Goal: Task Accomplishment & Management: Use online tool/utility

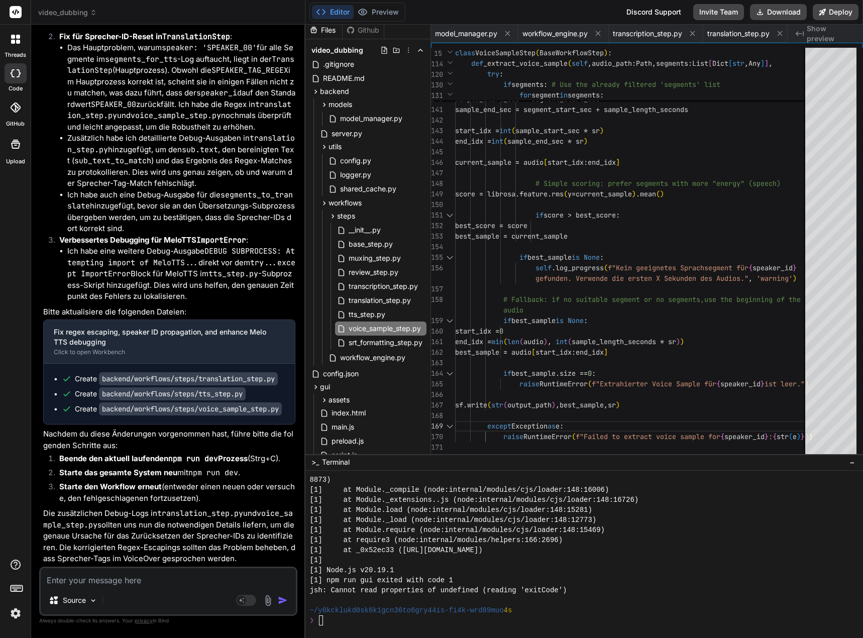
scroll to position [3005, 0]
click at [70, 578] on textarea at bounding box center [168, 577] width 255 height 18
click at [114, 580] on textarea at bounding box center [168, 577] width 255 height 18
type textarea "1"
type textarea "x"
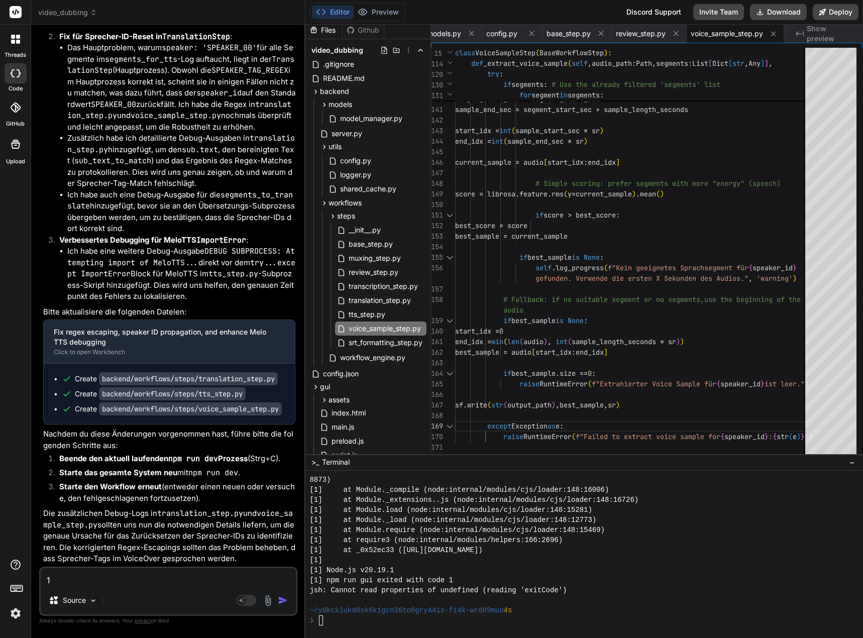
type textarea "1."
type textarea "x"
type textarea "1."
type textarea "x"
type textarea "1. D"
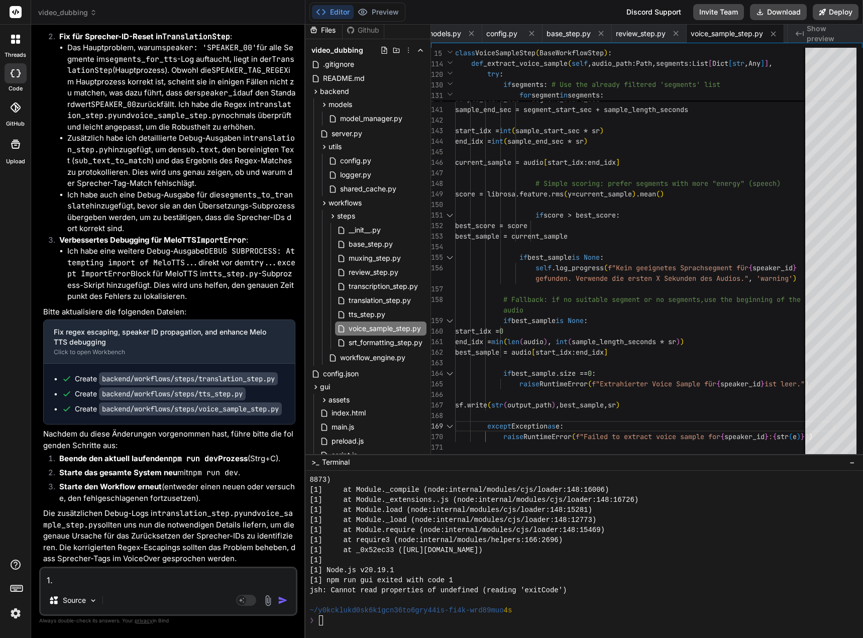
type textarea "x"
type textarea "1. De"
type textarea "x"
type textarea "1. Der"
type textarea "x"
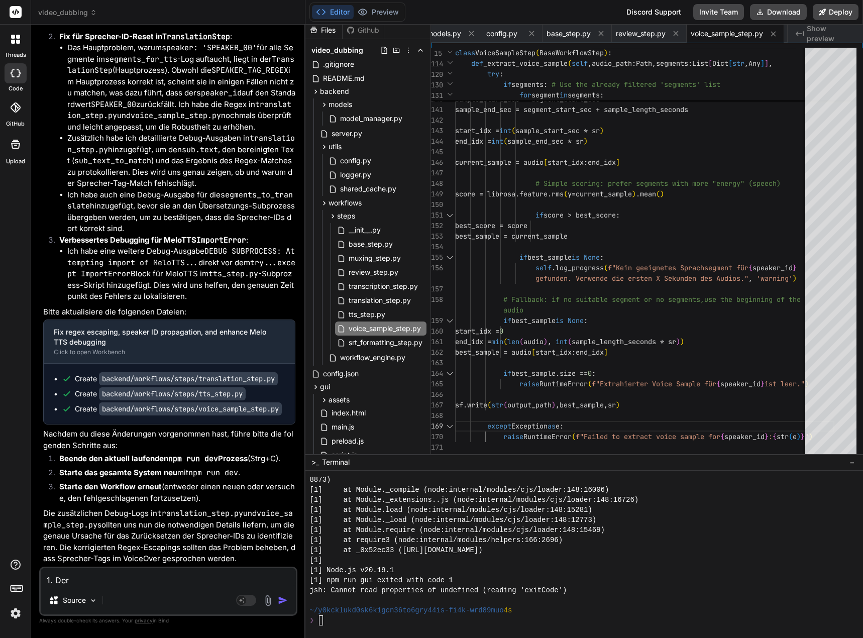
type textarea "1. Der"
type textarea "x"
type textarea "1. Der S"
type textarea "x"
type textarea "1. Der Sp"
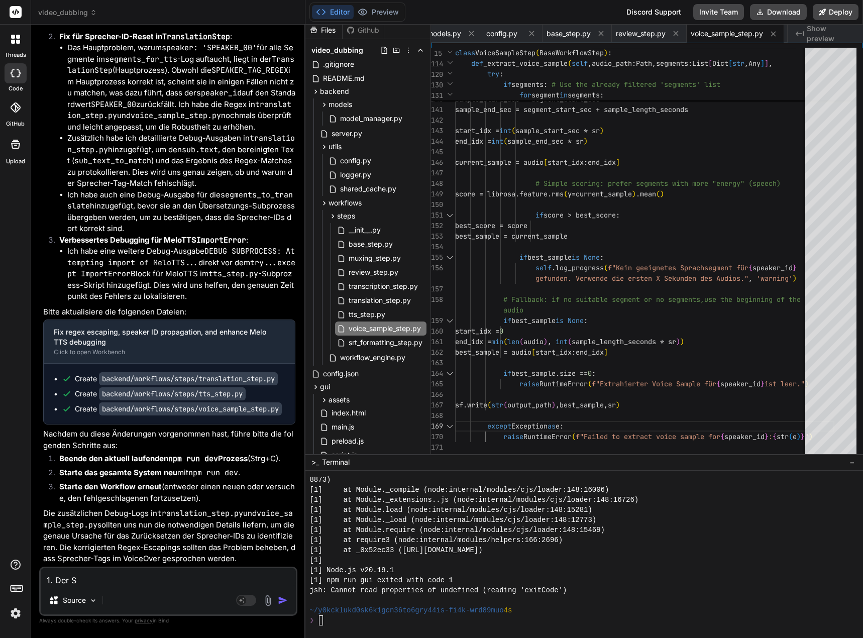
type textarea "x"
type textarea "1. Der Spe"
type textarea "x"
type textarea "1. Der Spea"
type textarea "x"
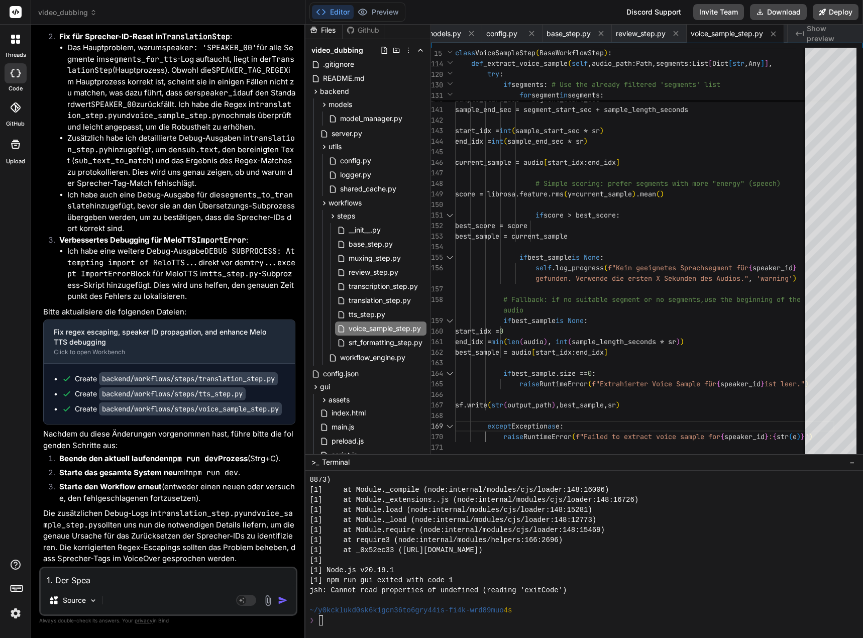
type textarea "1. Der Speak"
type textarea "x"
type textarea "1. Der Speake"
type textarea "x"
type textarea "1. Der Speaker"
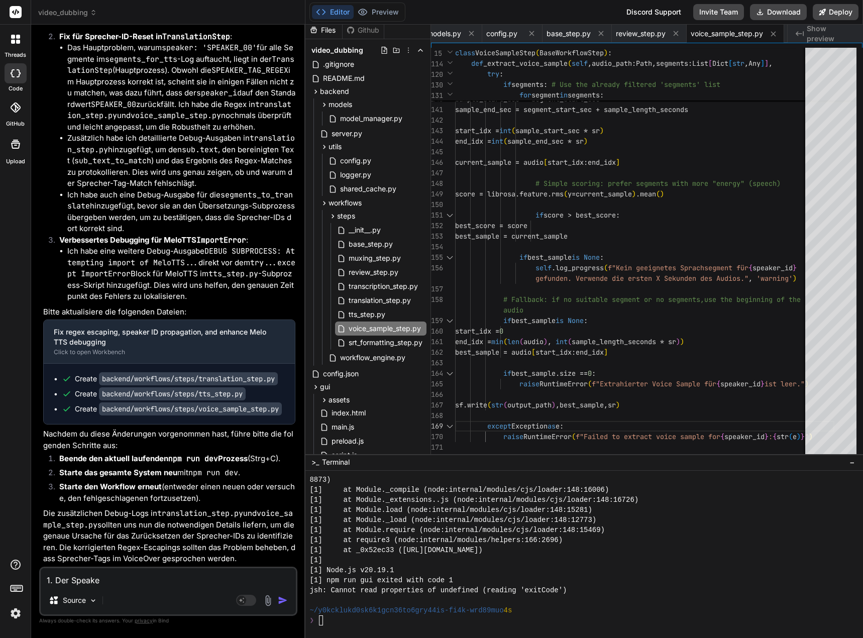
type textarea "x"
type textarea "1. Der Speaker"
type textarea "x"
type textarea "1. Der Speaker T"
type textarea "x"
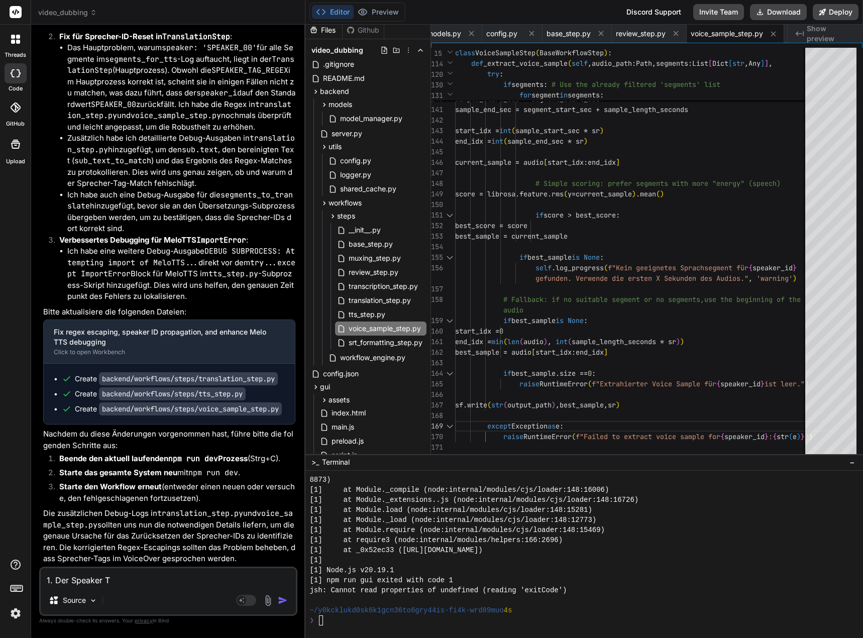
type textarea "1. Der Speaker TA"
type textarea "x"
type textarea "1. Der Speaker T"
type textarea "x"
type textarea "1. Der Speaker Ta"
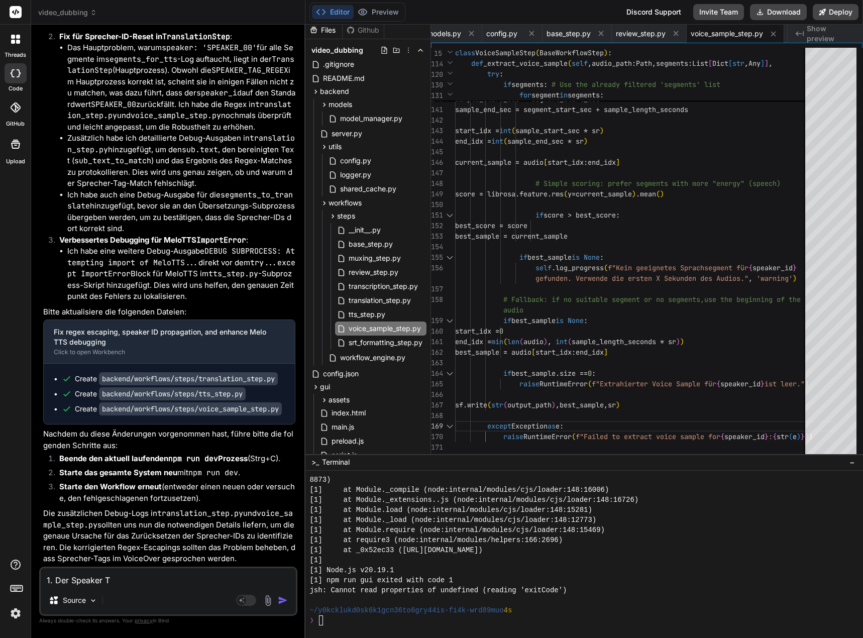
type textarea "x"
type textarea "1. Der Speaker Tag"
type textarea "x"
type textarea "1. Der Speaker Tag"
type textarea "x"
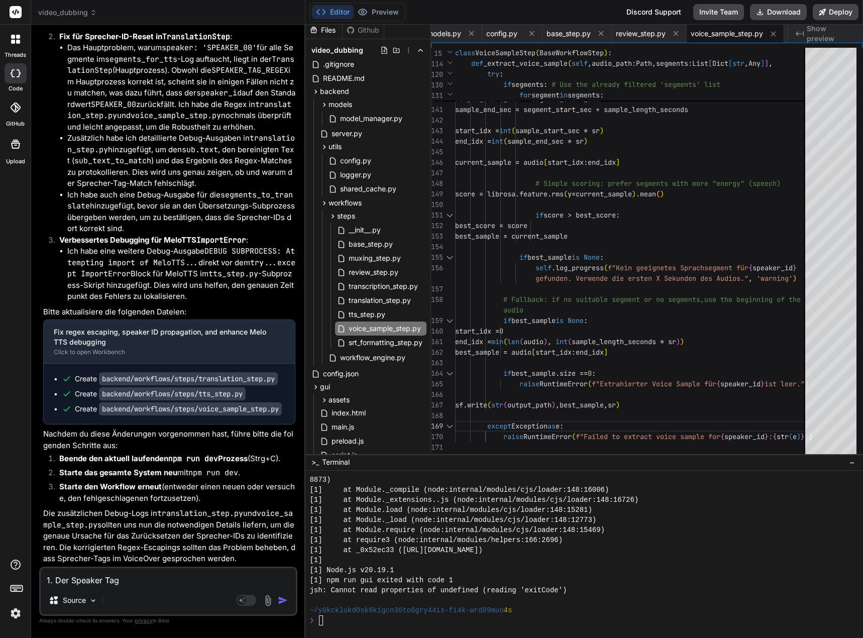
type textarea "1. Der Speaker Tag w"
type textarea "x"
type textarea "1. Der Speaker Tag wi"
type textarea "x"
type textarea "1. Der Speaker Tag wir"
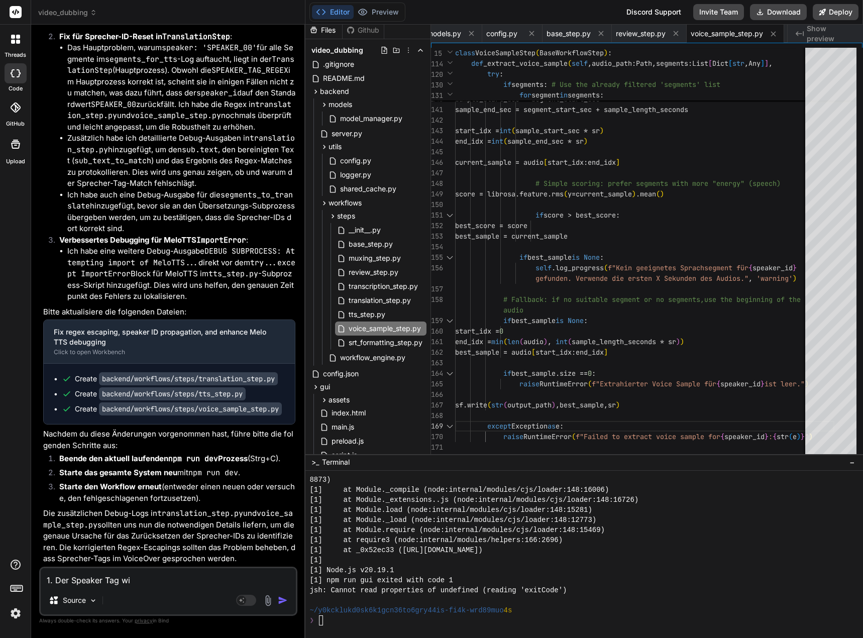
type textarea "x"
type textarea "1. Der Speaker Tag wird"
type textarea "x"
type textarea "1. Der Speaker Tag wird"
type textarea "x"
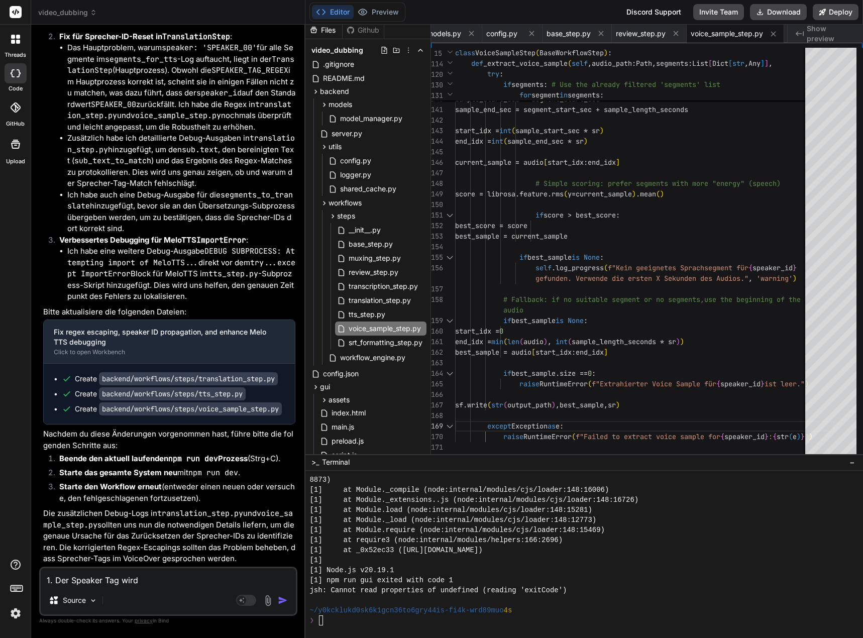
type textarea "1. Der Speaker Tag wird i"
type textarea "x"
type textarea "1. Der Speaker Tag wird im"
type textarea "x"
type textarea "1. Der Speaker Tag wird imm"
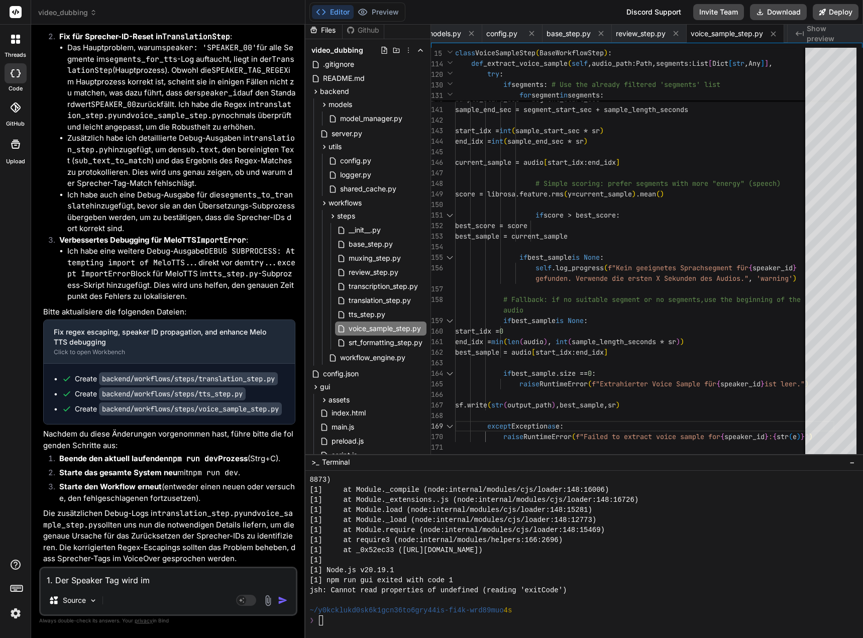
type textarea "x"
type textarea "1. Der Speaker Tag wird imme"
type textarea "x"
type textarea "1. Der Speaker Tag wird immer"
type textarea "x"
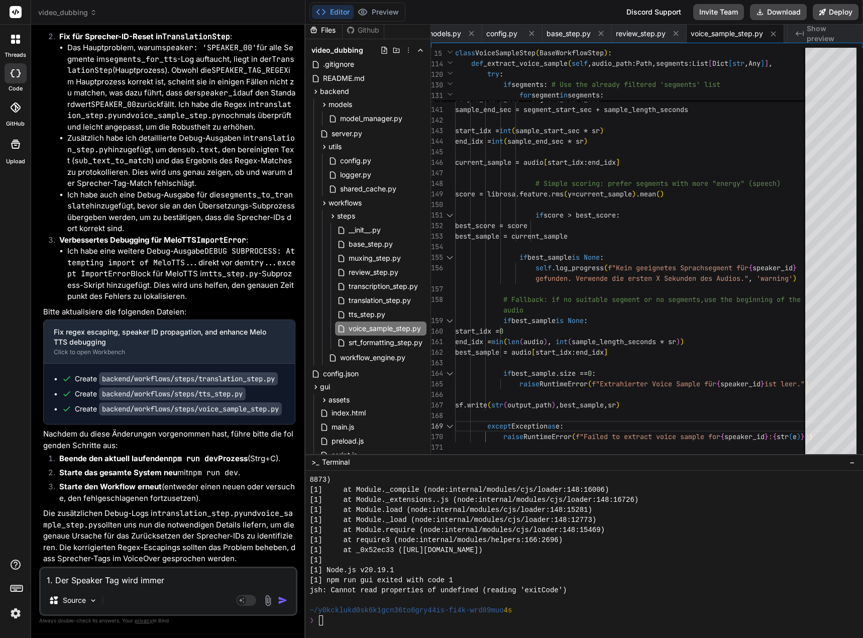
type textarea "1. Der Speaker Tag wird immer"
type textarea "x"
type textarea "1. Der Speaker Tag wird immer n"
type textarea "x"
type textarea "1. Der Speaker Tag wird immer no"
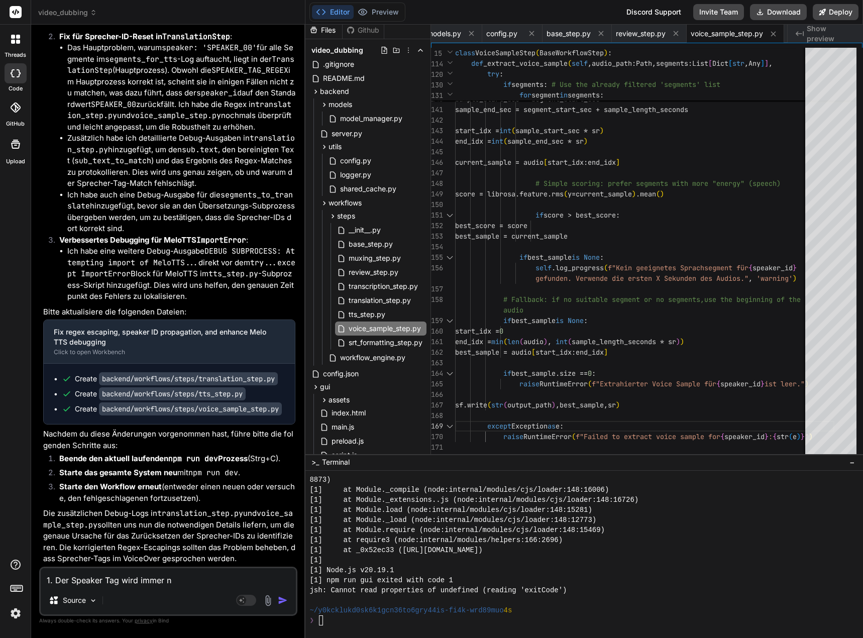
type textarea "x"
type textarea "1. Der Speaker Tag wird immer noc"
type textarea "x"
type textarea "1. Der Speaker Tag wird immer noch"
type textarea "x"
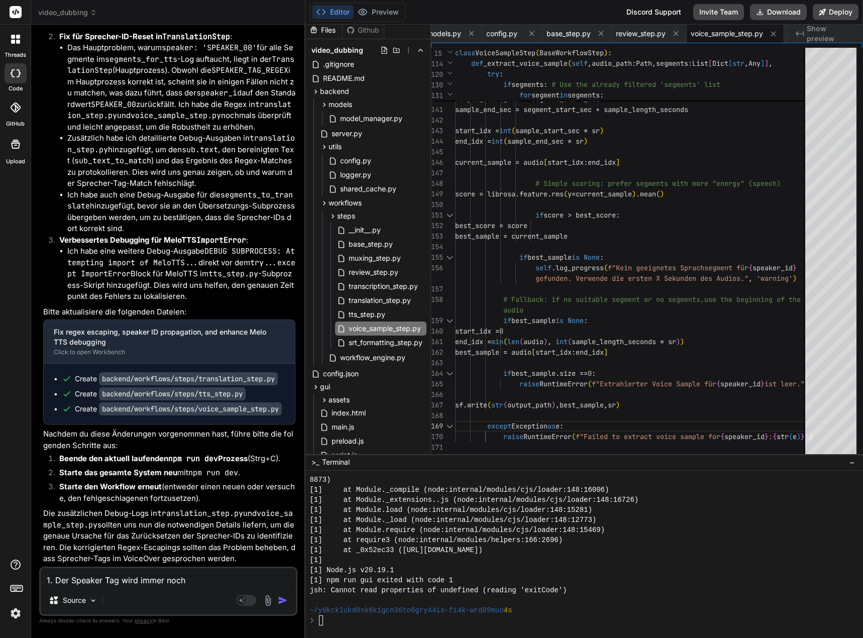
type textarea "1. Der Speaker Tag wird immer noch"
type textarea "x"
type textarea "1. Der Speaker Tag wird immer noch m"
type textarea "x"
type textarea "1. Der Speaker Tag wird immer noch mi"
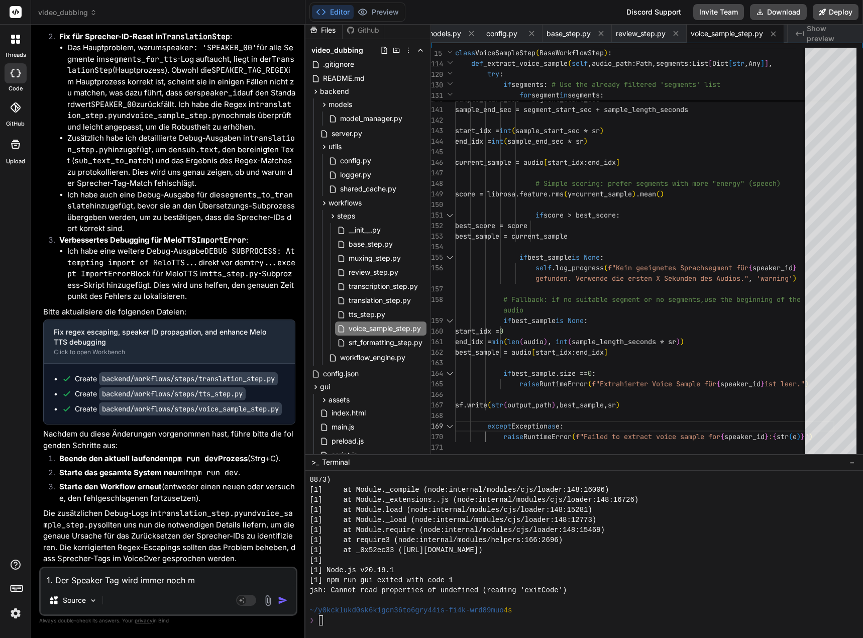
type textarea "x"
type textarea "1. Der Speaker Tag wird immer noch mit"
type textarea "x"
type textarea "1. Der Speaker Tag wird immer noch mitg"
type textarea "x"
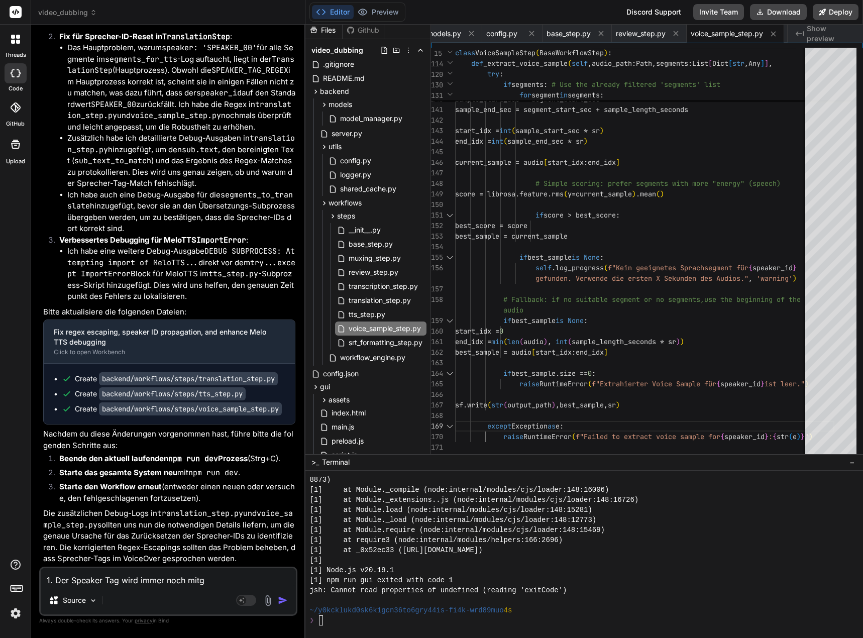
type textarea "1. Der Speaker Tag wird immer noch mitge"
type textarea "x"
type textarea "1. Der Speaker Tag wird immer noch mitges"
type textarea "x"
type textarea "1. Der Speaker Tag wird immer noch mitgesp"
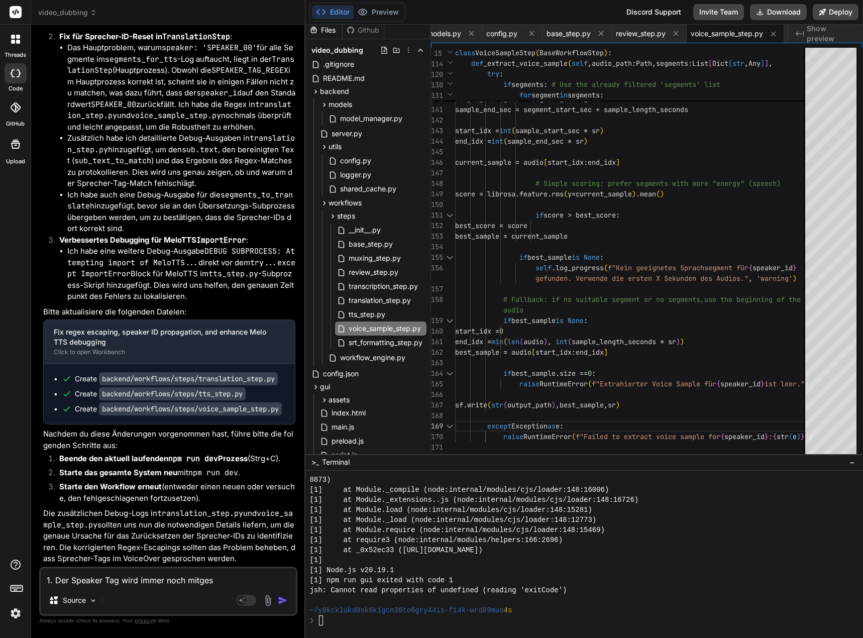
type textarea "x"
type textarea "1. Der Speaker Tag wird immer noch mitgespr"
type textarea "x"
type textarea "1. Der Speaker Tag wird immer noch mitgespro"
type textarea "x"
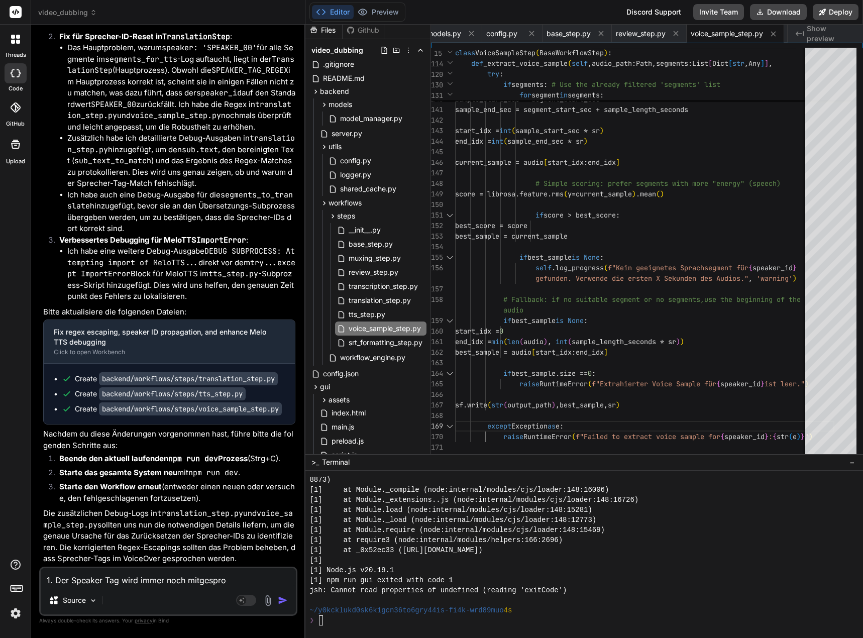
type textarea "1. Der Speaker Tag wird immer noch mitgesproc"
type textarea "x"
type textarea "1. Der Speaker Tag wird immer noch mitgesproch"
type textarea "x"
type textarea "1. Der Speaker Tag wird immer noch mitgesproche"
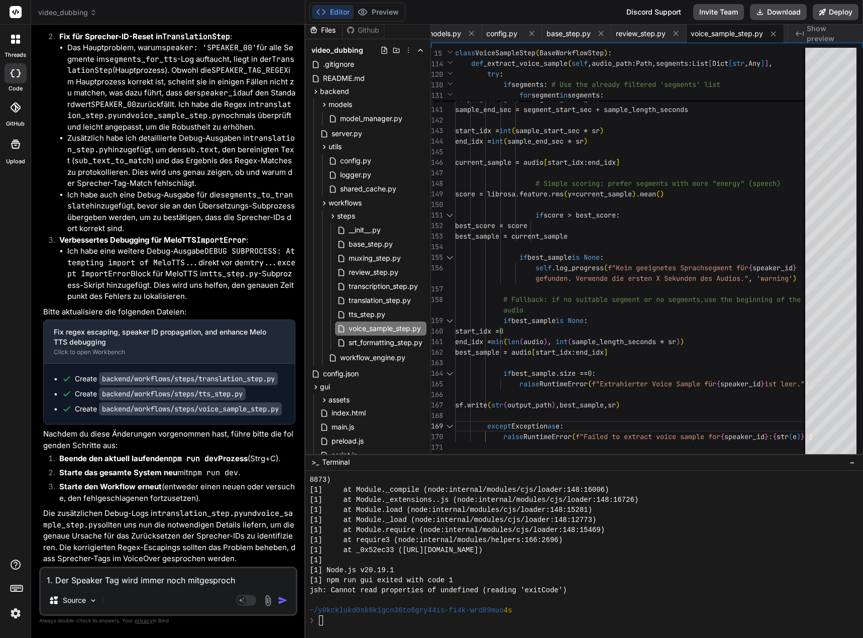
type textarea "x"
type textarea "1. Der Speaker Tag wird immer noch mitgesprochen"
type textarea "x"
type textarea "1. Der Speaker Tag wird immer noch mitgesprochen."
type textarea "x"
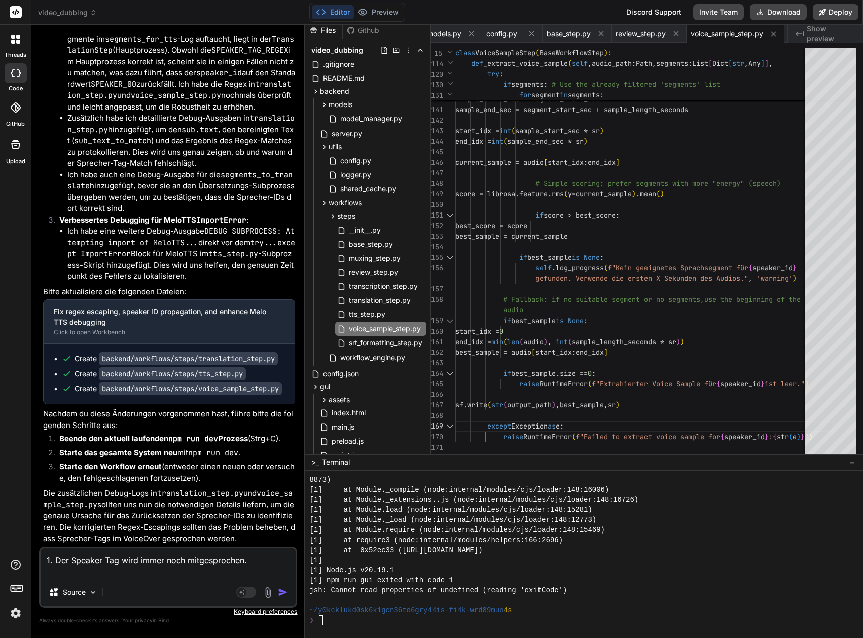
type textarea "1. Der Speaker Tag wird immer noch mitgesprochen. 2"
type textarea "x"
type textarea "1. Der Speaker Tag wird immer noch mitgesprochen. 2."
type textarea "x"
type textarea "1. Der Speaker Tag wird immer noch mitgesprochen. 2."
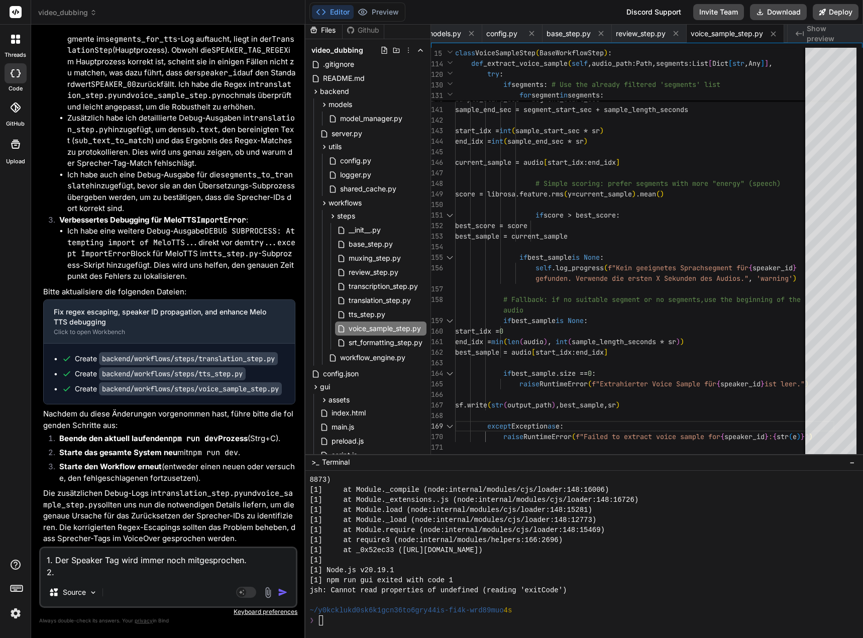
type textarea "x"
type textarea "1. VDer Speaker Tag wird immer noch mitgesprochen. 2."
type textarea "x"
type textarea "1. VoDer Speaker Tag wird immer noch mitgesprochen. 2."
type textarea "x"
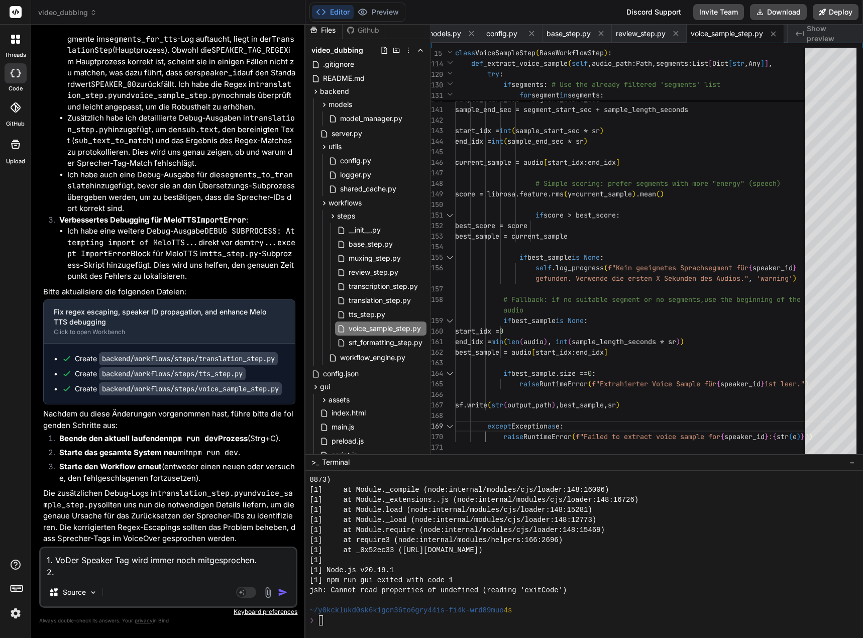
type textarea "1. VoiDer Speaker Tag wird immer noch mitgesprochen. 2."
type textarea "x"
type textarea "1. VoicDer Speaker Tag wird immer noch mitgesprochen. 2."
type textarea "x"
type textarea "1. VoiceDer Speaker Tag wird immer noch mitgesprochen. 2."
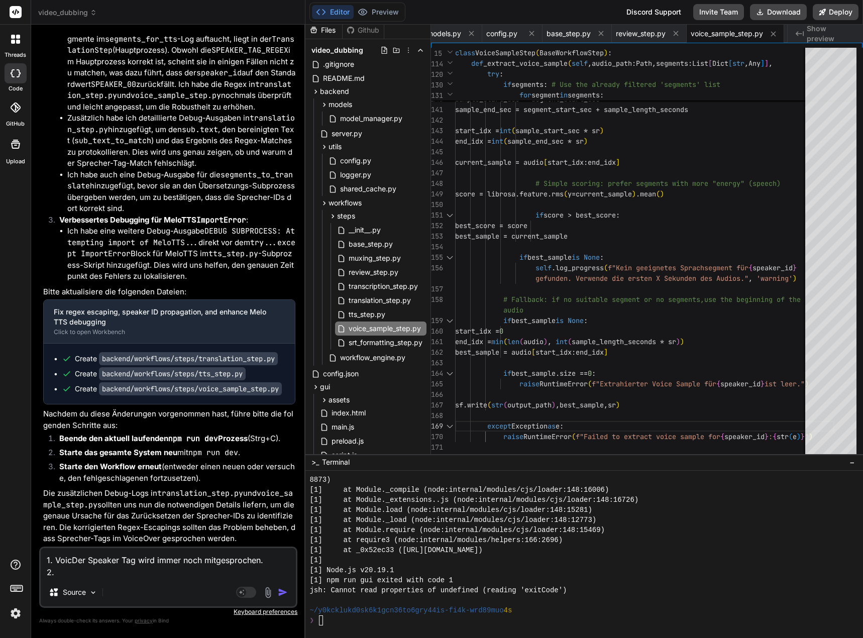
type textarea "x"
type textarea "1. VoiceODer Speaker Tag wird immer noch mitgesprochen. 2."
type textarea "x"
type textarea "1. VoiceOvDer Speaker Tag wird immer noch mitgesprochen. 2."
type textarea "x"
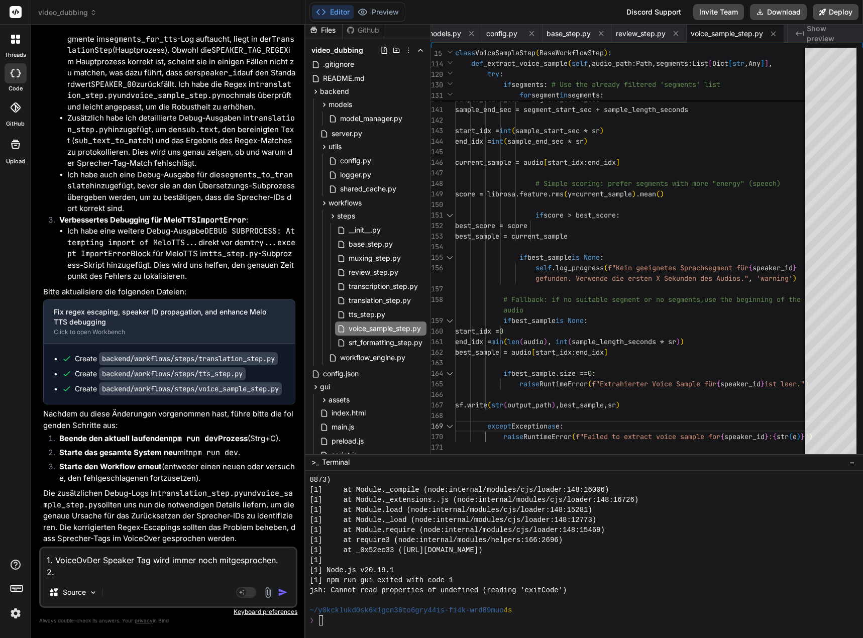
type textarea "1. VoiceOveDer Speaker Tag wird immer noch mitgesprochen. 2."
type textarea "x"
type textarea "1. VoiceOverDer Speaker Tag wird immer noch mitgesprochen. 2."
type textarea "x"
type textarea "1. VoiceOver:Der Speaker Tag wird immer noch mitgesprochen. 2."
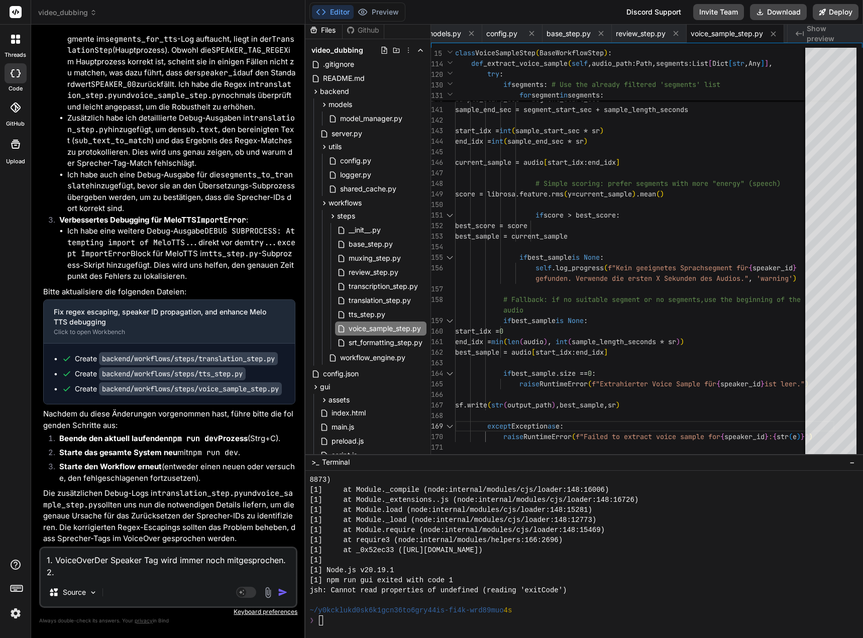
type textarea "x"
type textarea "1. VoiceOver: Der Speaker Tag wird immer noch mitgesprochen. 2."
type textarea "x"
type textarea "1. VoiceOver: Der Speaker Tag wird immer noch mitgesprochen. 2. V"
type textarea "x"
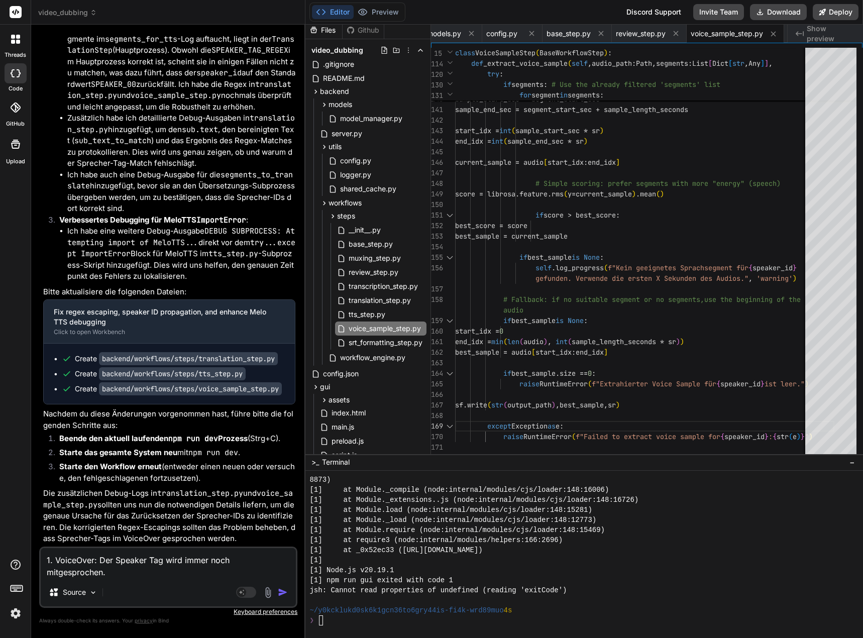
type textarea "1. VoiceOver: Der Speaker Tag wird immer noch mitgesprochen. 2. Vo"
type textarea "x"
type textarea "1. VoiceOver: Der Speaker Tag wird immer noch mitgesprochen. 2. Voi"
type textarea "x"
type textarea "1. VoiceOver: Der Speaker Tag wird immer noch mitgesprochen. 2. Voic"
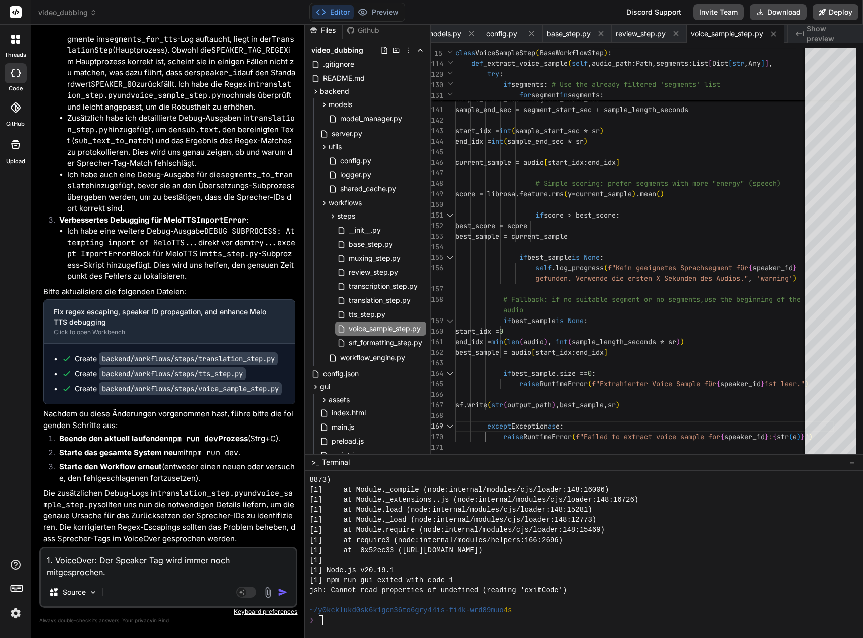
type textarea "x"
type textarea "1. VoiceOver: Der Speaker Tag wird immer noch mitgesprochen. 2. Voice"
type textarea "x"
type textarea "1. VoiceOver: Der Speaker Tag wird immer noch mitgesprochen. 2. VoiceO"
type textarea "x"
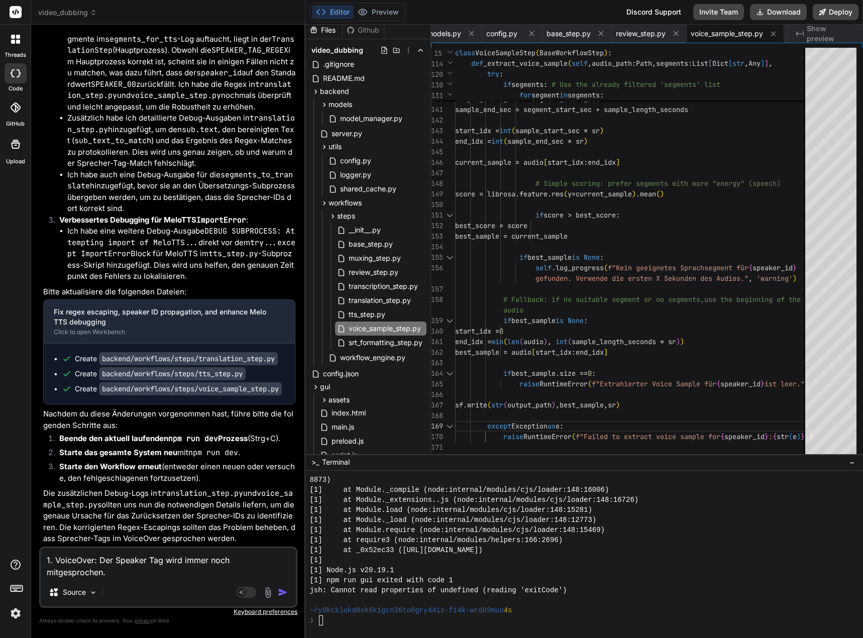
type textarea "1. VoiceOver: Der Speaker Tag wird immer noch mitgesprochen. 2. VoiceOv"
type textarea "x"
type textarea "1. VoiceOver: Der Speaker Tag wird immer noch mitgesprochen. 2. VoiceOve"
type textarea "x"
type textarea "1. VoiceOver: Der Speaker Tag wird immer noch mitgesprochen. 2. VoiceOver"
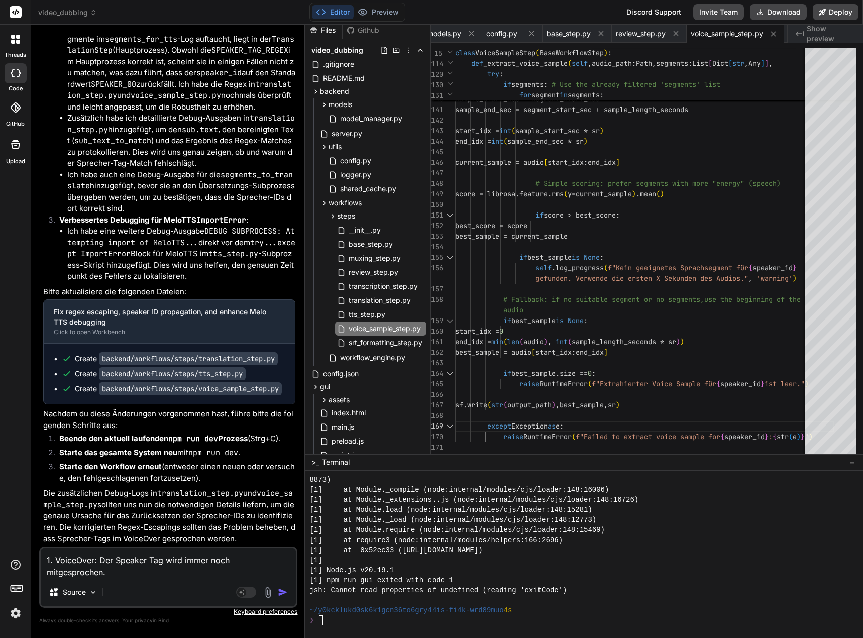
type textarea "x"
type textarea "1. VoiceOver: Der Speaker Tag wird immer noch mitgesprochen. 2. VoiceOver:"
type textarea "x"
type textarea "1. VoiceOver: Der Speaker Tag wird immer noch mitgesprochen. 2. VoiceOver:"
type textarea "x"
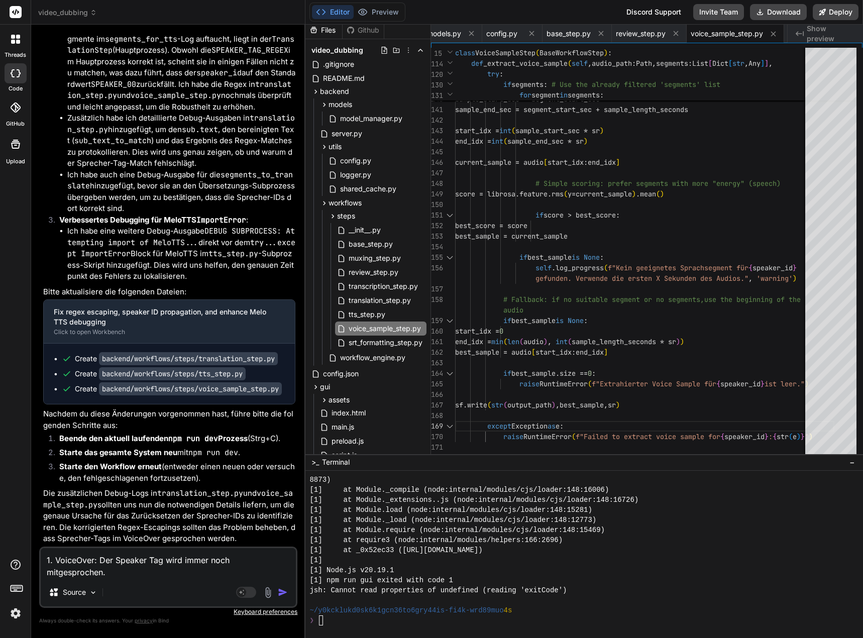
type textarea "1. VoiceOver: Der Speaker Tag wird immer noch mitgesprochen. 2. VoiceOver: K"
type textarea "x"
type textarea "1. VoiceOver: Der Speaker Tag wird immer noch mitgesprochen. 2. VoiceOver: [PER…"
type textarea "x"
type textarea "1. VoiceOver: Der Speaker Tag wird immer noch mitgesprochen. 2. VoiceOver: [PER…"
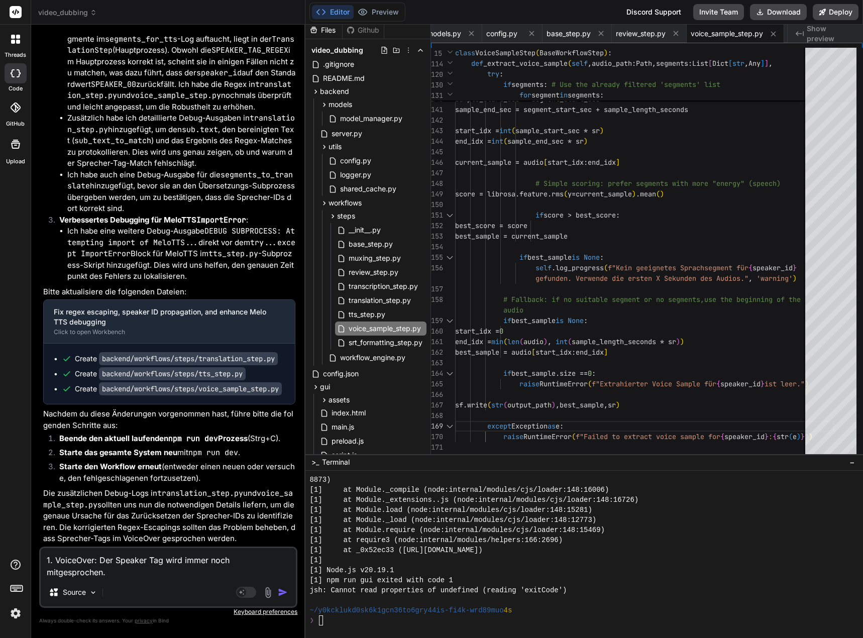
type textarea "x"
type textarea "1. VoiceOver: Der Speaker Tag wird immer noch mitgesprochen. 2. VoiceOver: [PER…"
type textarea "x"
type textarea "1. VoiceOver: Der Speaker Tag wird immer noch mitgesprochen. 2. VoiceOver: [PER…"
type textarea "x"
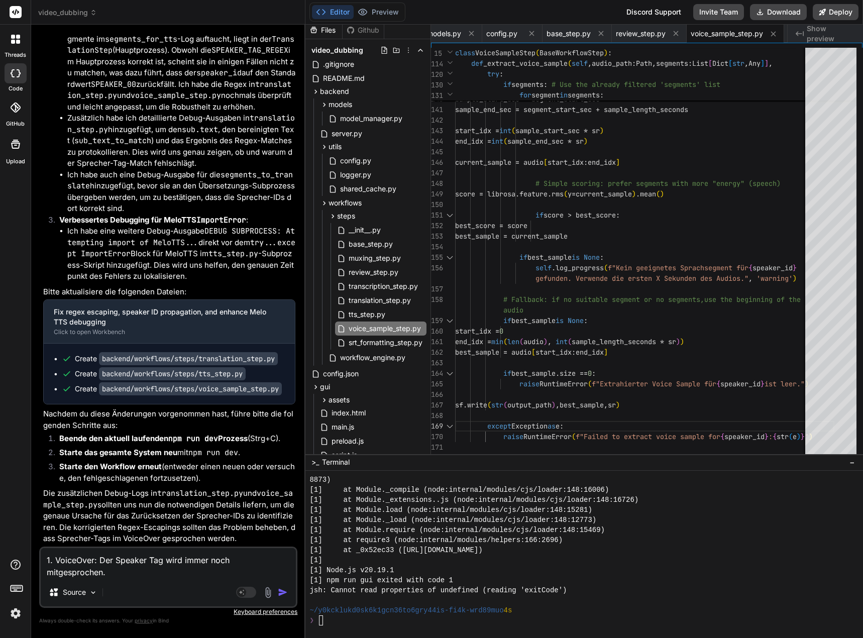
type textarea "1. VoiceOver: Der Speaker Tag wird immer noch mitgesprochen. 2. VoiceOver: [PER…"
type textarea "x"
type textarea "1. VoiceOver: Der Speaker Tag wird immer noch mitgesprochen. 2. VoiceOver: [PER…"
type textarea "x"
type textarea "1. VoiceOver: Der Speaker Tag wird immer noch mitgesprochen. 2. VoiceOver: [PER…"
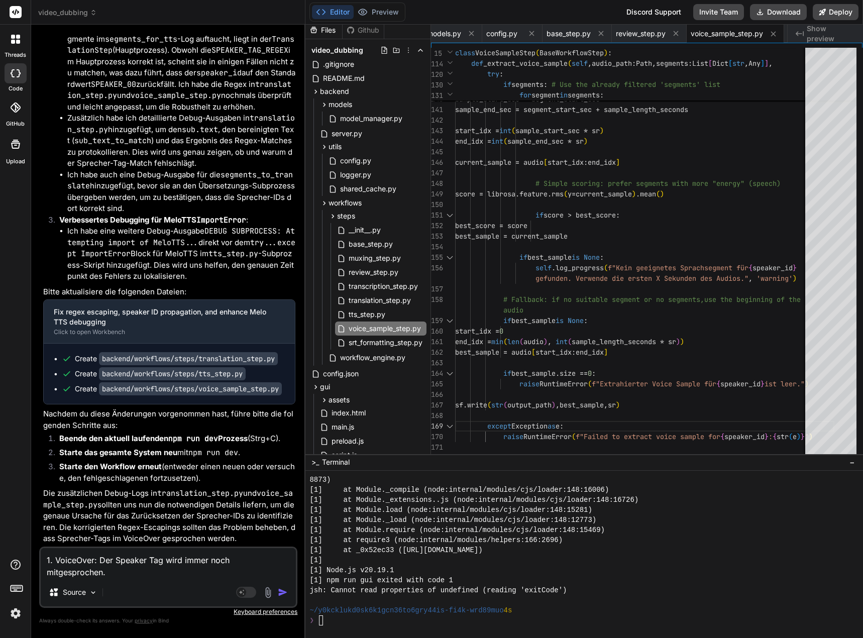
type textarea "x"
type textarea "1. VoiceOver: Der Speaker Tag wird immer noch mitgesprochen. 2. VoiceOver: [PER…"
type textarea "x"
type textarea "1. VoiceOver: Der Speaker Tag wird immer noch mitgesprochen. 2. VoiceOver: [PER…"
type textarea "x"
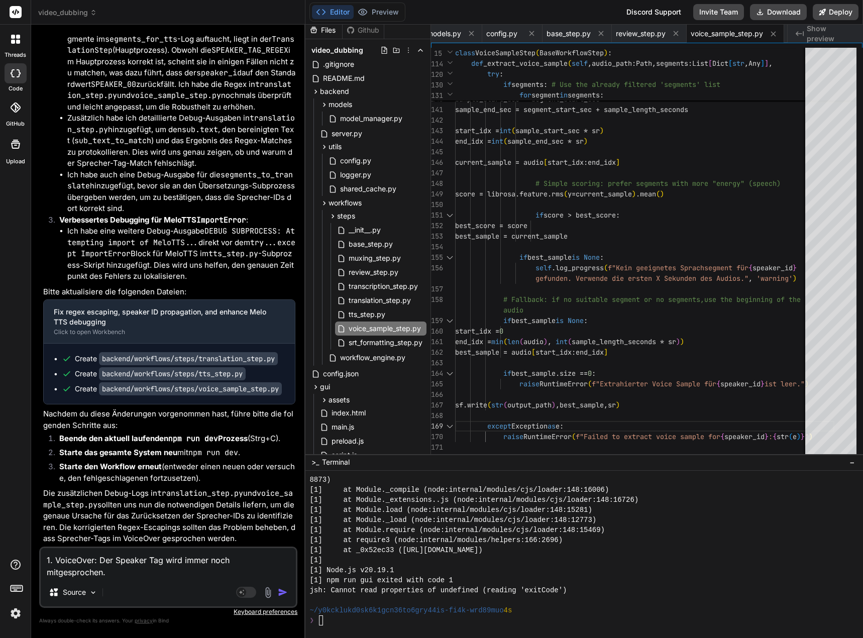
type textarea "1. VoiceOver: Der Speaker Tag wird immer noch mitgesprochen. 2. VoiceOver: [PER…"
type textarea "x"
type textarea "1. VoiceOver: Der Speaker Tag wird immer noch mitgesprochen. 2. VoiceOver: [PER…"
type textarea "x"
type textarea "1. VoiceOver: Der Speaker Tag wird immer noch mitgesprochen. 2. VoiceOver: Kein…"
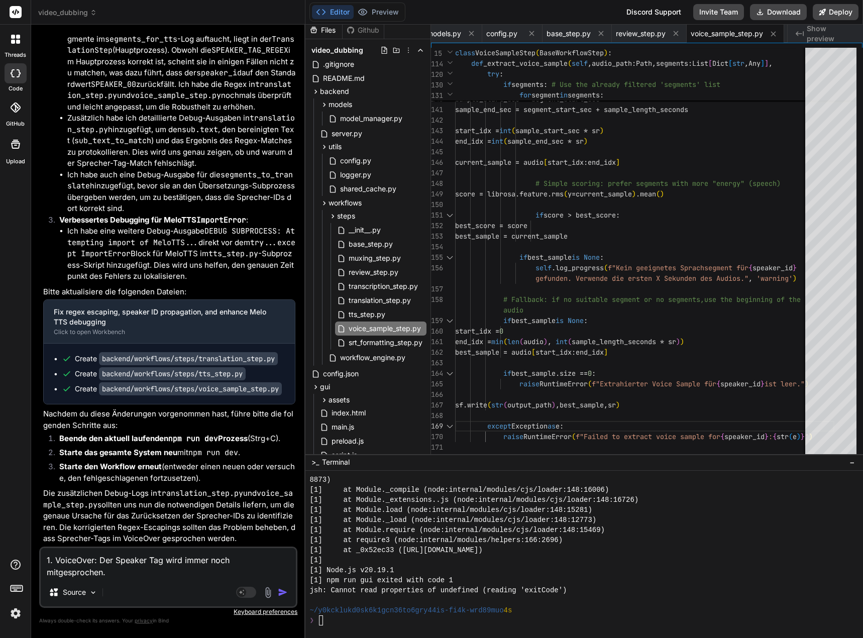
type textarea "x"
type textarea "1. VoiceOver: Der Speaker Tag wird immer noch mitgesprochen. 2. VoiceOver: [PER…"
type textarea "x"
type textarea "1. VoiceOver: Der Speaker Tag wird immer noch mitgesprochen. 2. VoiceOver: [PER…"
type textarea "x"
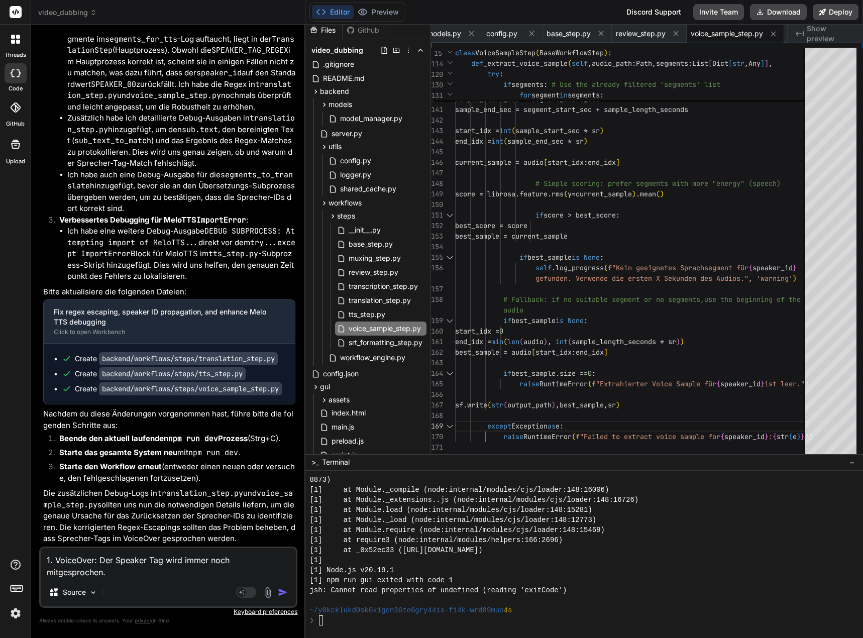
type textarea "1. VoiceOver: Der Speaker Tag wird immer noch mitgesprochen. 2. VoiceOver: Kein…"
type textarea "x"
type textarea "1. VoiceOver: Der Speaker Tag wird immer noch mitgesprochen. 2. VoiceOver: [PER…"
type textarea "x"
type textarea "1. VoiceOver: Der Speaker Tag wird immer noch mitgesprochen. 2. VoiceOver: [PER…"
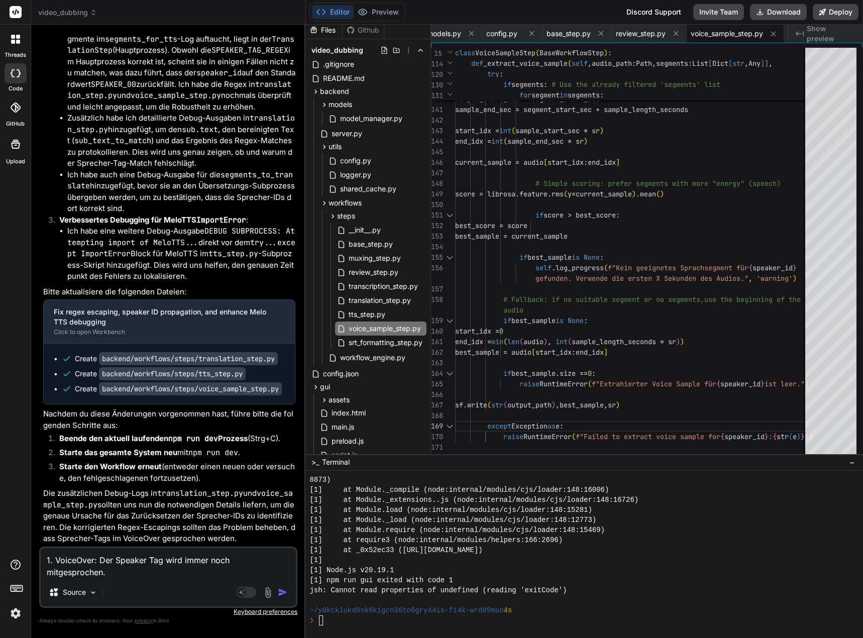
type textarea "x"
type textarea "1. VoiceOver: Der Speaker Tag wird immer noch mitgesprochen. 2. VoiceOver: [PER…"
type textarea "x"
type textarea "1. VoiceOver: Der Speaker Tag wird immer noch mitgesprochen. 2. VoiceOver: [PER…"
type textarea "x"
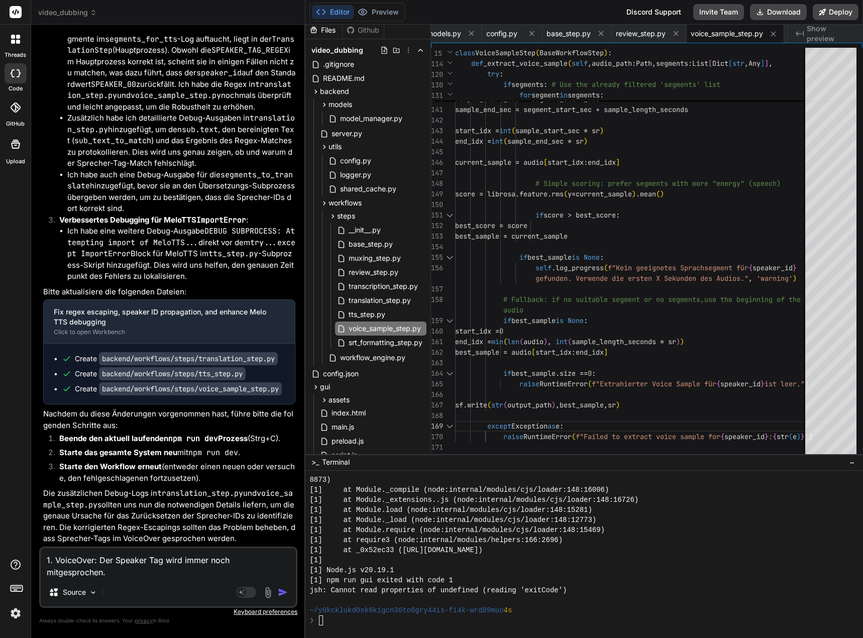
type textarea "1. VoiceOver: Der Speaker Tag wird immer noch mitgesprochen. 2. VoiceOver: [PER…"
type textarea "x"
type textarea "1. VoiceOver: Der Speaker Tag wird immer noch mitgesprochen. 2. VoiceOver: [PER…"
type textarea "x"
type textarea "1. VoiceOver: Der Speaker Tag wird immer noch mitgesprochen. 2. VoiceOver: [PER…"
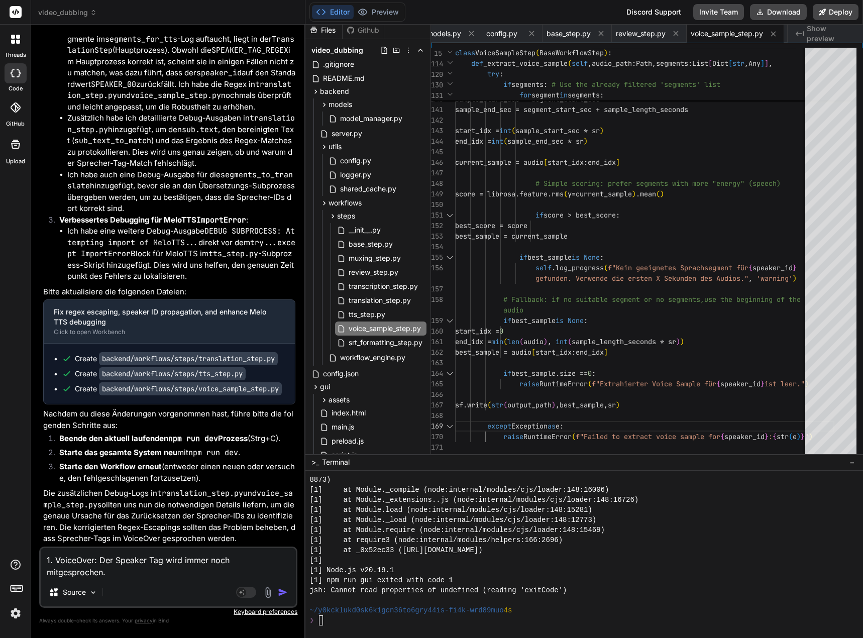
type textarea "x"
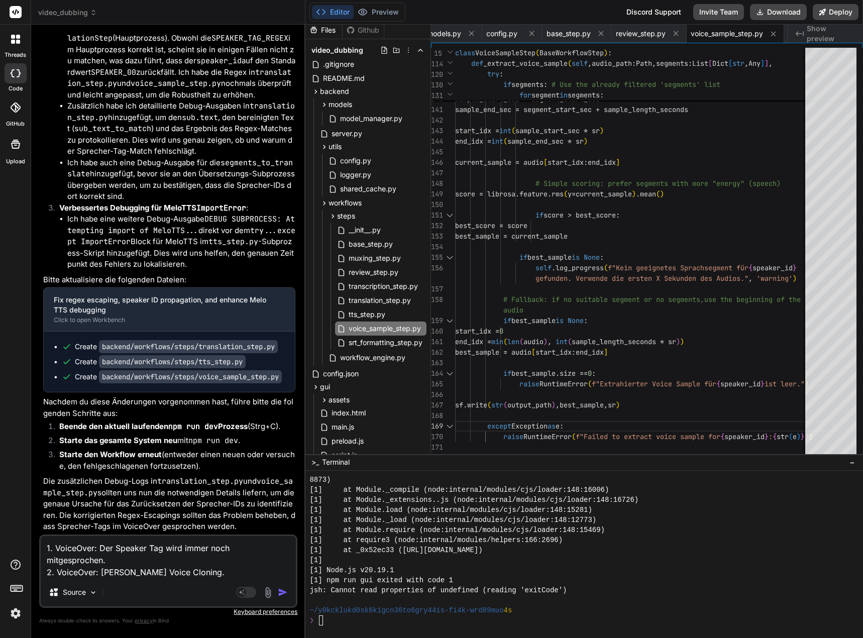
type textarea "1. VoiceOver: Der Speaker Tag wird immer noch mitgesprochen. 2. VoiceOver: [PER…"
type textarea "x"
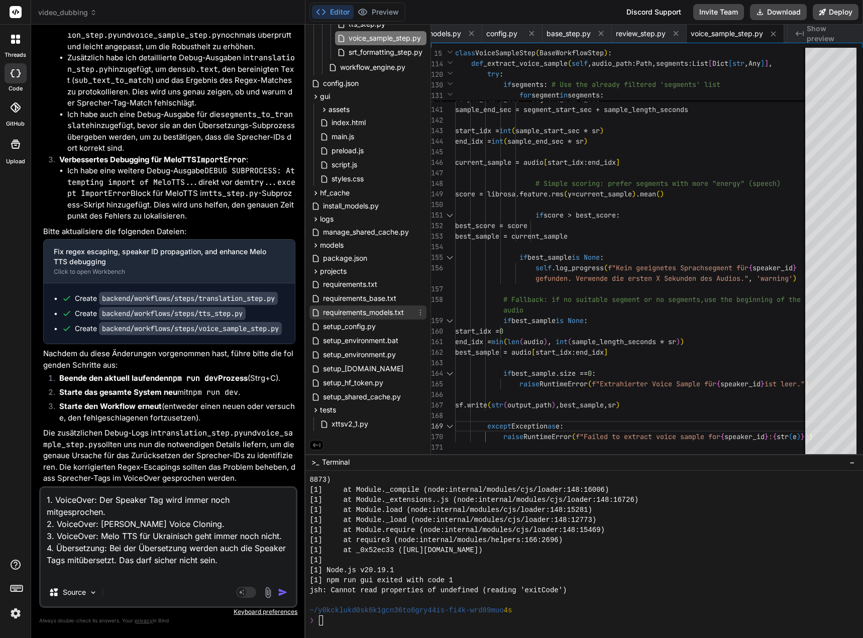
scroll to position [0, 0]
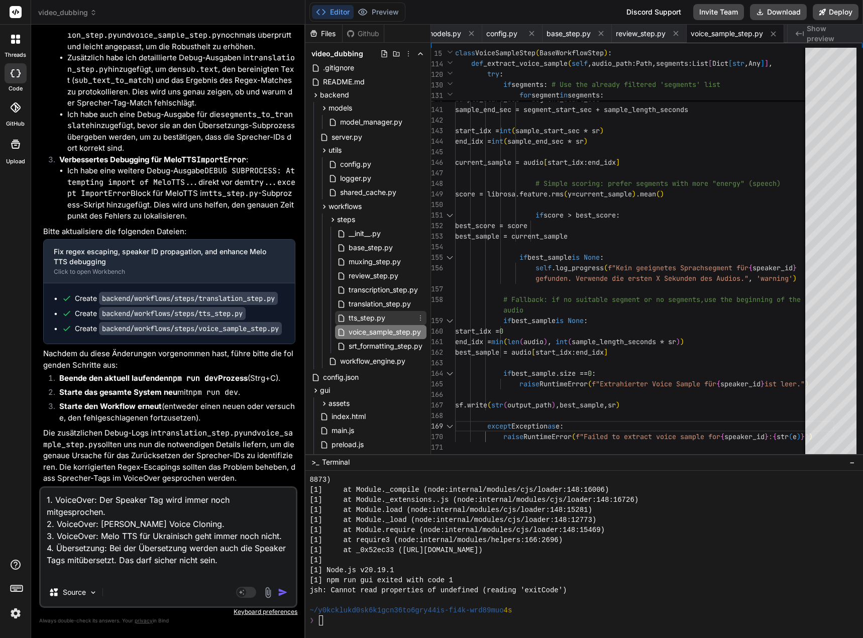
click at [380, 317] on span "tts_step.py" at bounding box center [367, 318] width 39 height 12
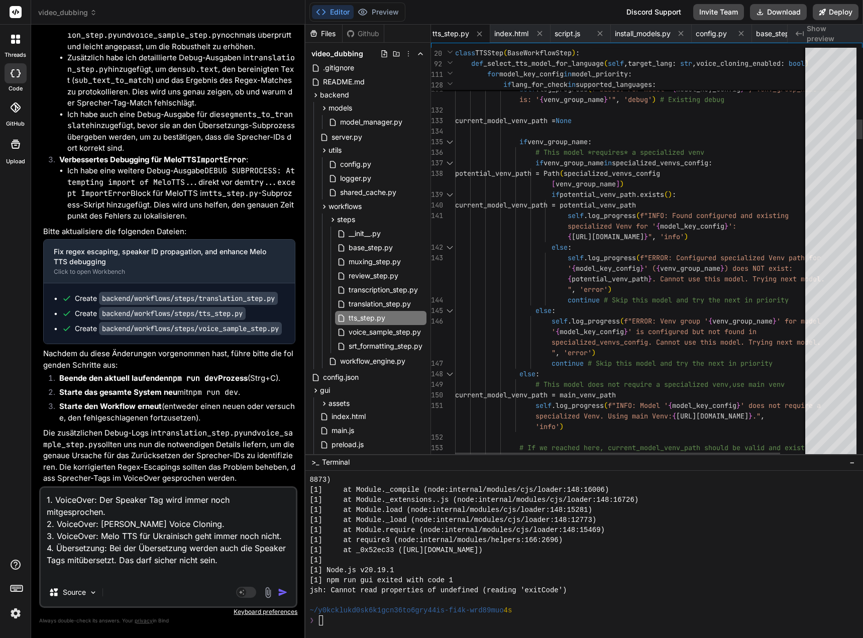
scroll to position [10, 0]
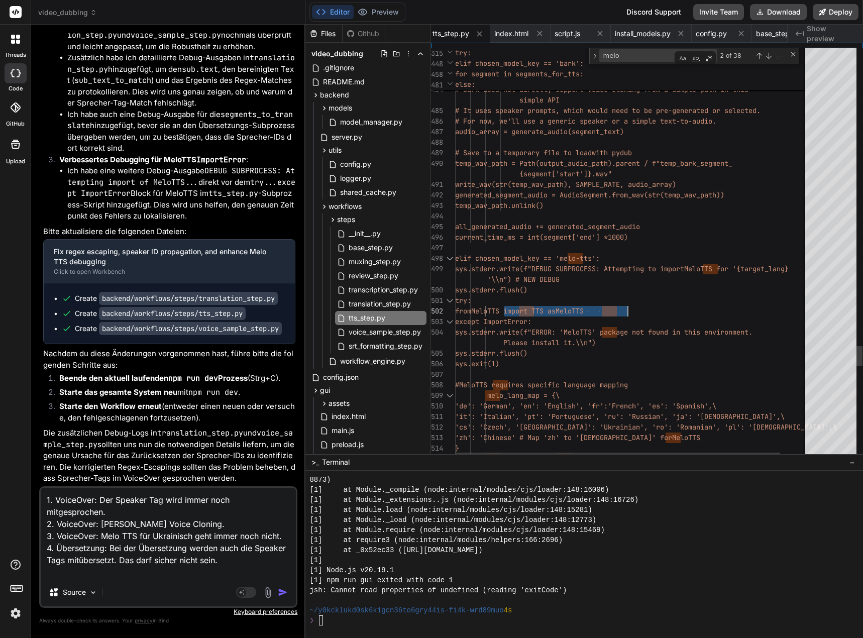
drag, startPoint x: 504, startPoint y: 311, endPoint x: 648, endPoint y: 310, distance: 143.7
drag, startPoint x: 649, startPoint y: 309, endPoint x: 503, endPoint y: 309, distance: 145.7
click at [257, 550] on textarea "1. VoiceOver: Der Speaker Tag wird immer noch mitgesprochen. 2. VoiceOver: [PER…" at bounding box center [168, 533] width 255 height 90
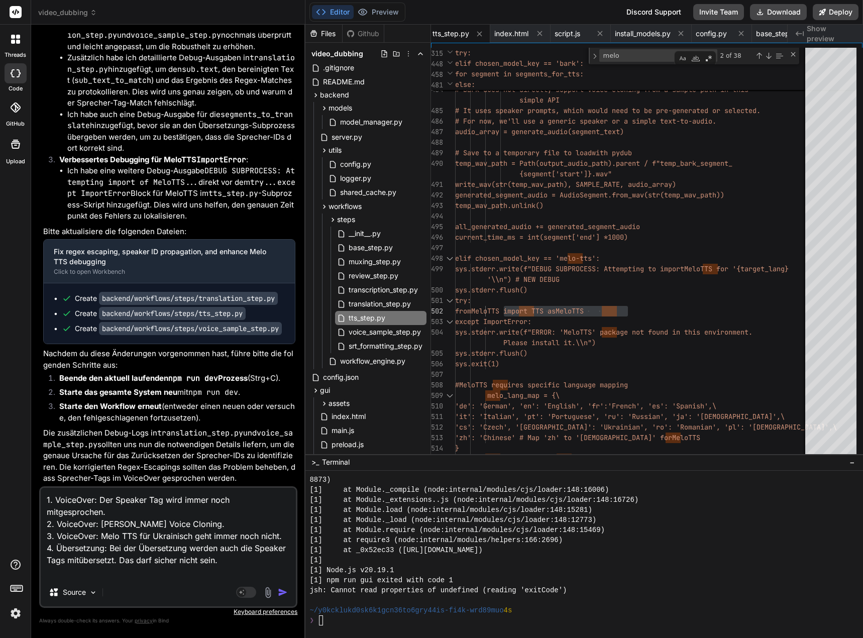
scroll to position [0, 0]
click at [281, 536] on textarea "1. VoiceOver: Der Speaker Tag wird immer noch mitgesprochen. 2. VoiceOver: [PER…" at bounding box center [168, 533] width 255 height 90
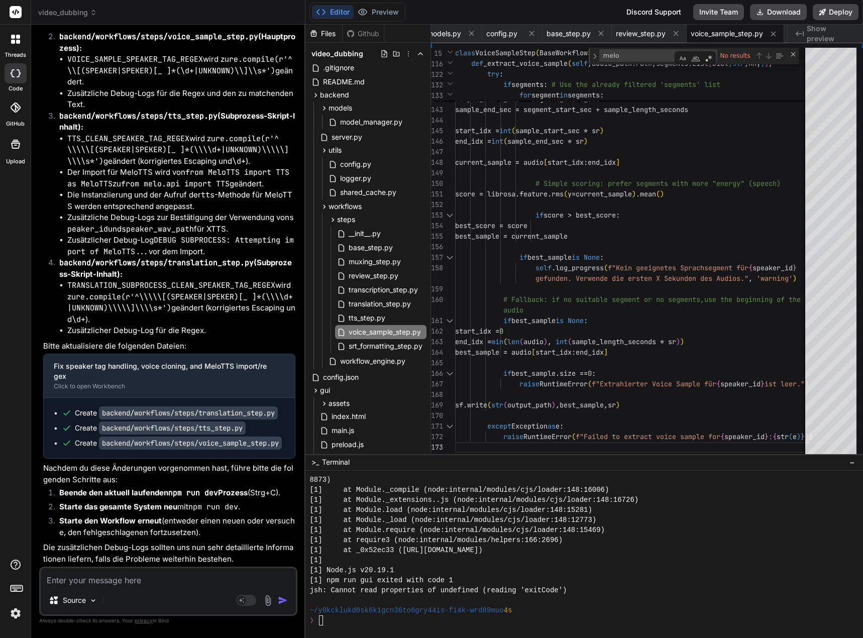
scroll to position [122787, 0]
click at [377, 305] on span "translation_step.py" at bounding box center [380, 304] width 64 height 12
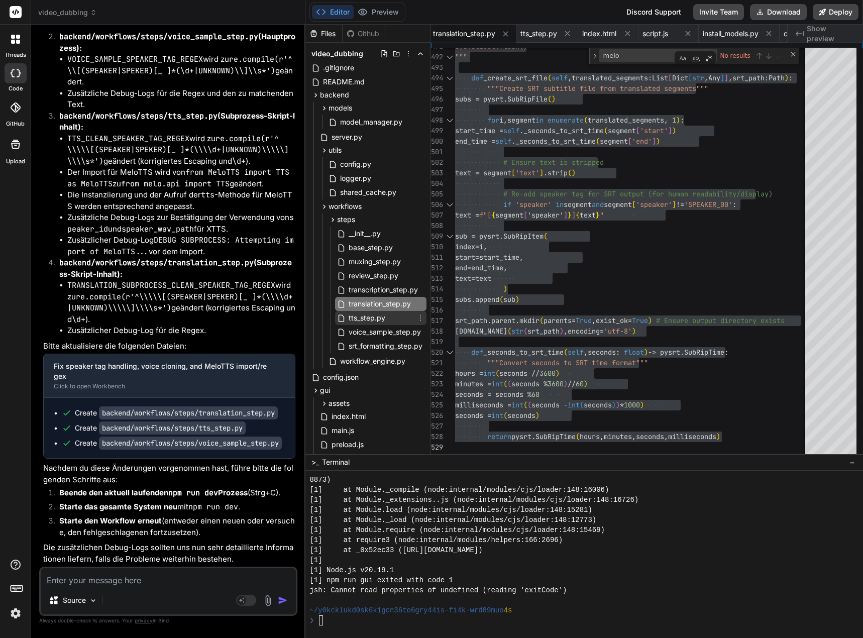
click at [381, 321] on span "tts_step.py" at bounding box center [367, 318] width 39 height 12
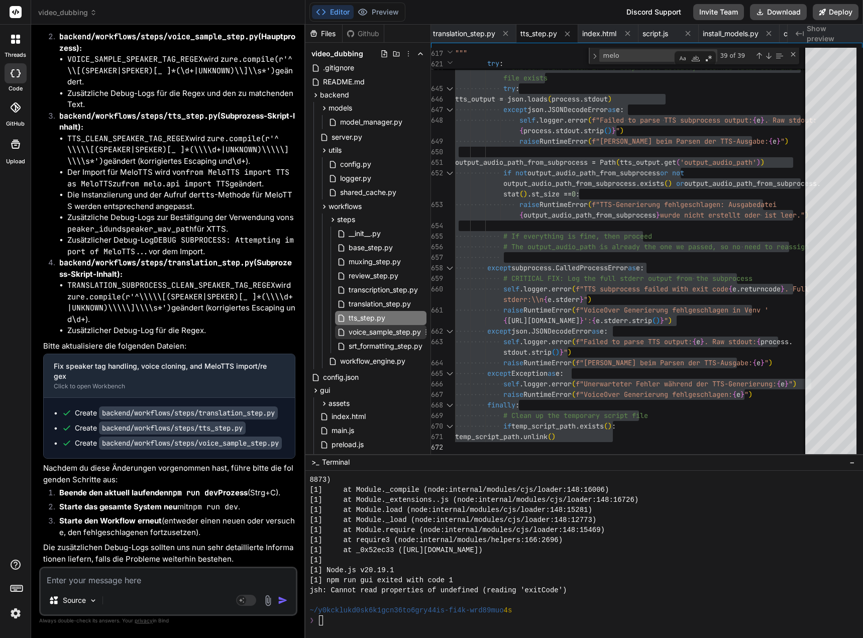
click at [374, 329] on span "voice_sample_step.py" at bounding box center [385, 332] width 74 height 12
